Goal: Find specific page/section: Find specific page/section

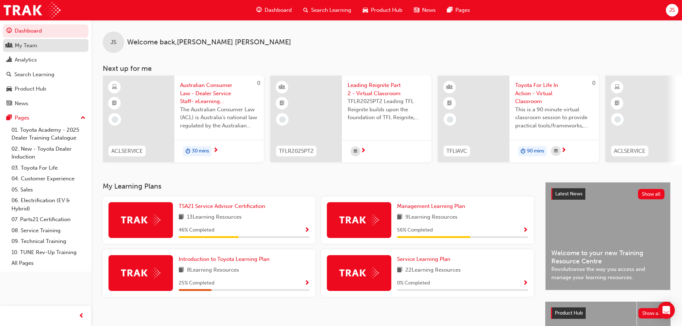
click at [25, 49] on div "My Team" at bounding box center [26, 46] width 23 height 8
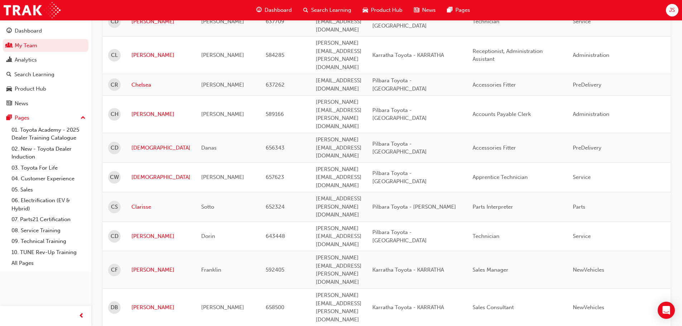
scroll to position [909, 0]
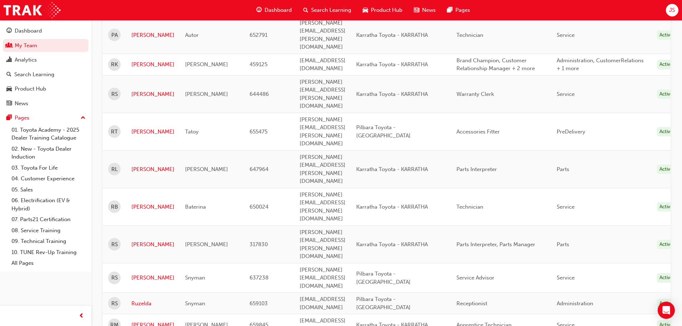
scroll to position [173, 0]
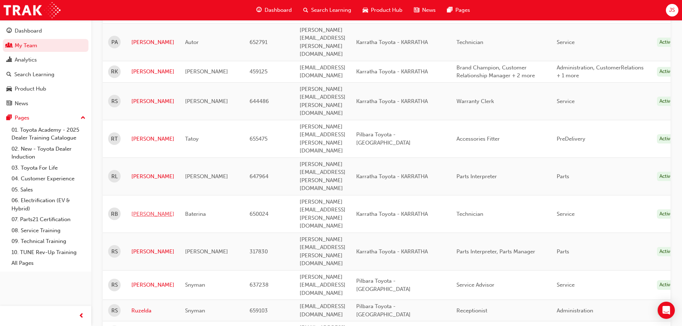
click at [144, 210] on link "[PERSON_NAME]" at bounding box center [152, 214] width 43 height 8
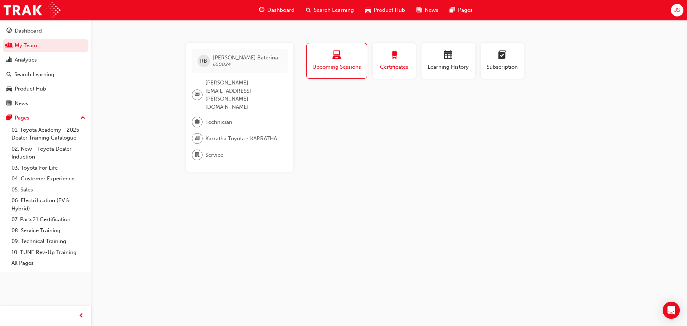
click at [389, 53] on div "button" at bounding box center [394, 56] width 32 height 11
